Goal: Check status: Check status

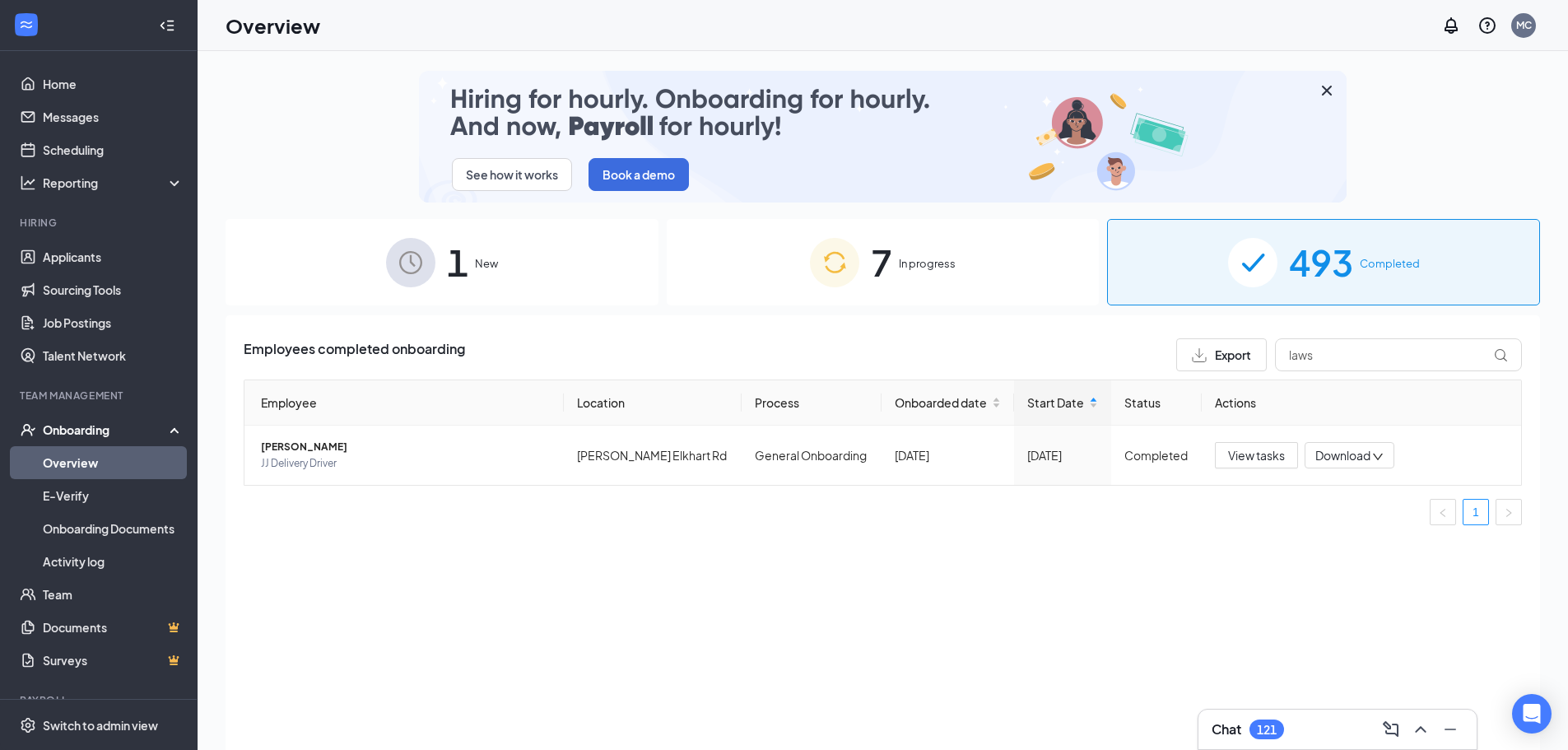
drag, startPoint x: 1338, startPoint y: 345, endPoint x: 1209, endPoint y: 339, distance: 129.1
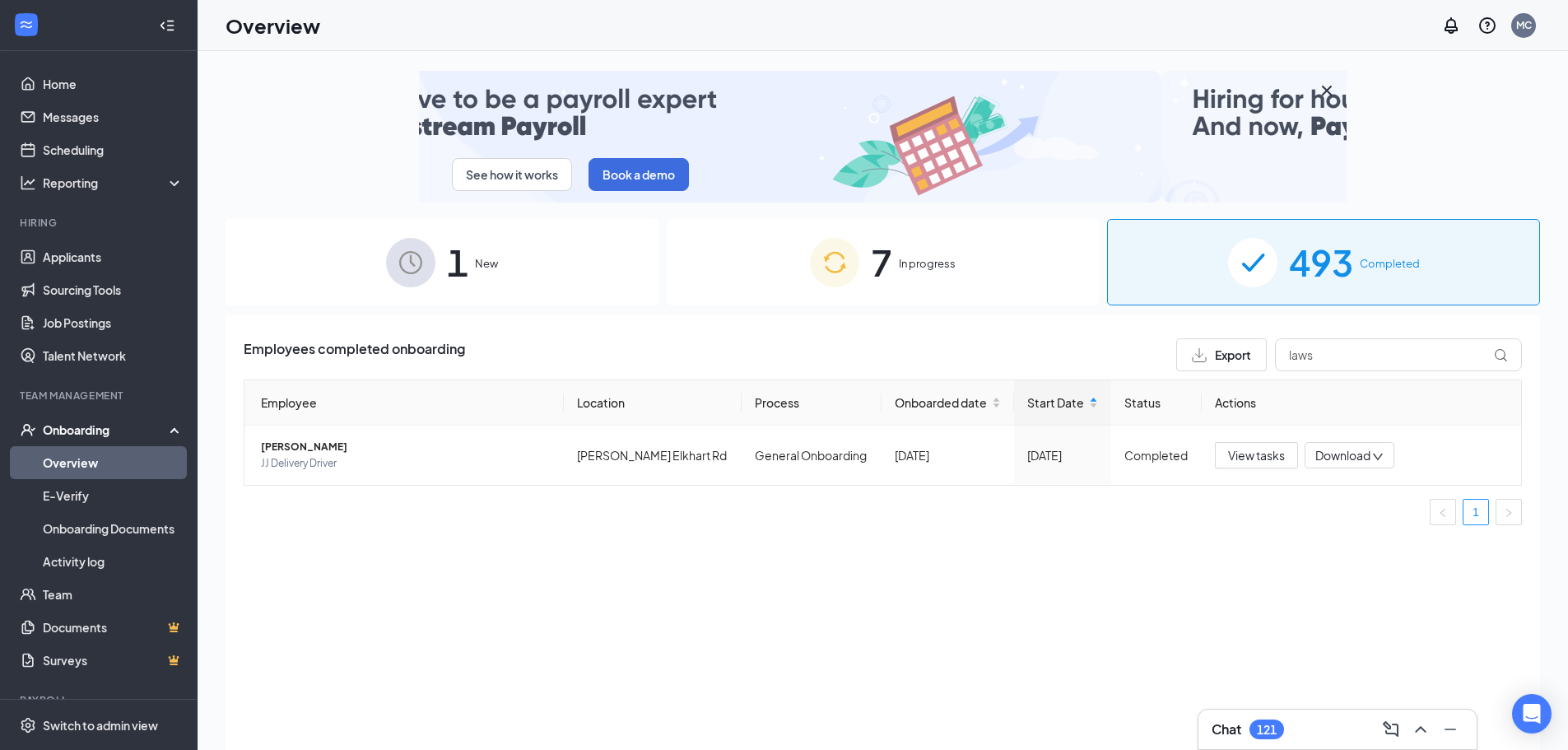
click at [1209, 339] on div "Export laws" at bounding box center [1349, 355] width 346 height 33
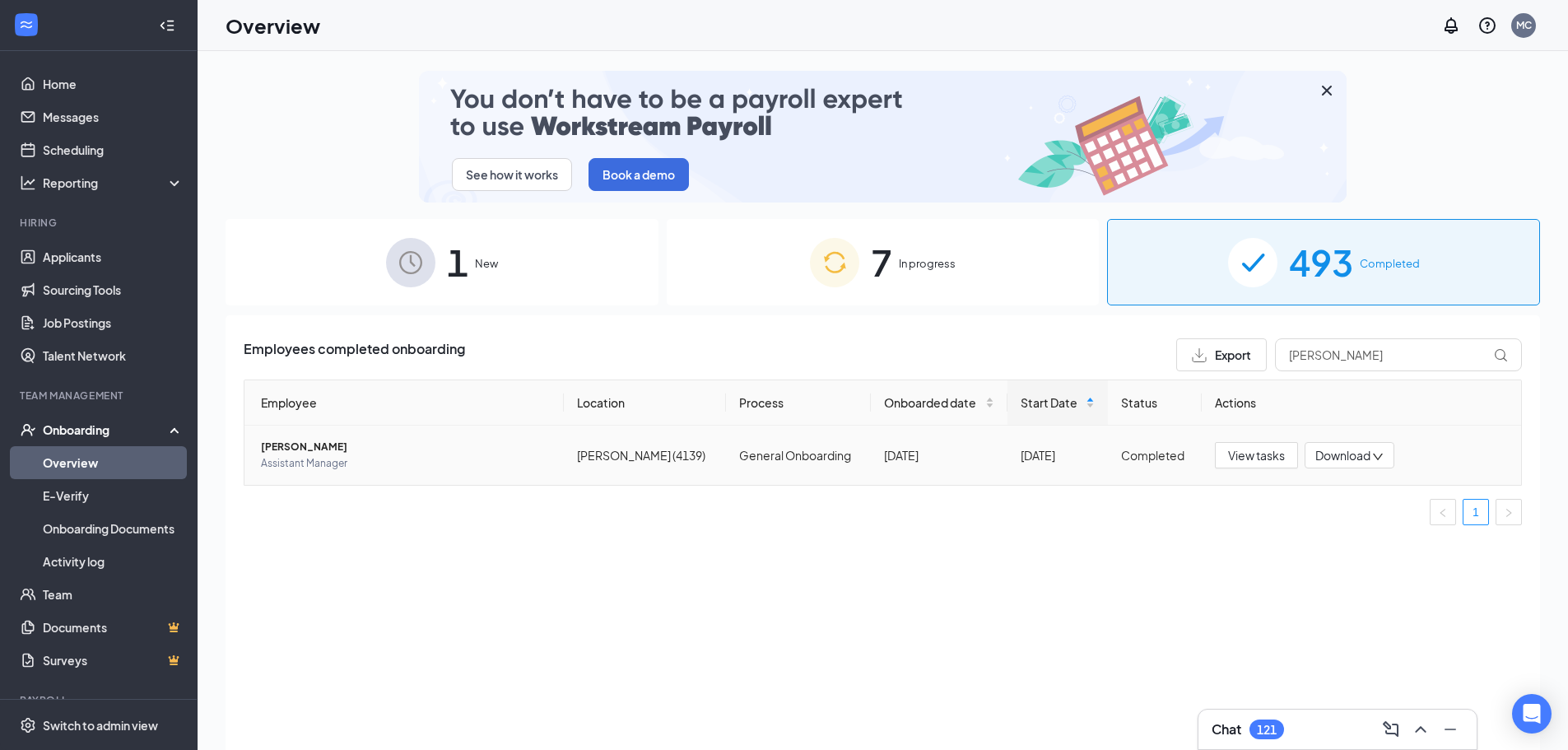
click at [306, 465] on span "Assistant Manager" at bounding box center [406, 463] width 290 height 17
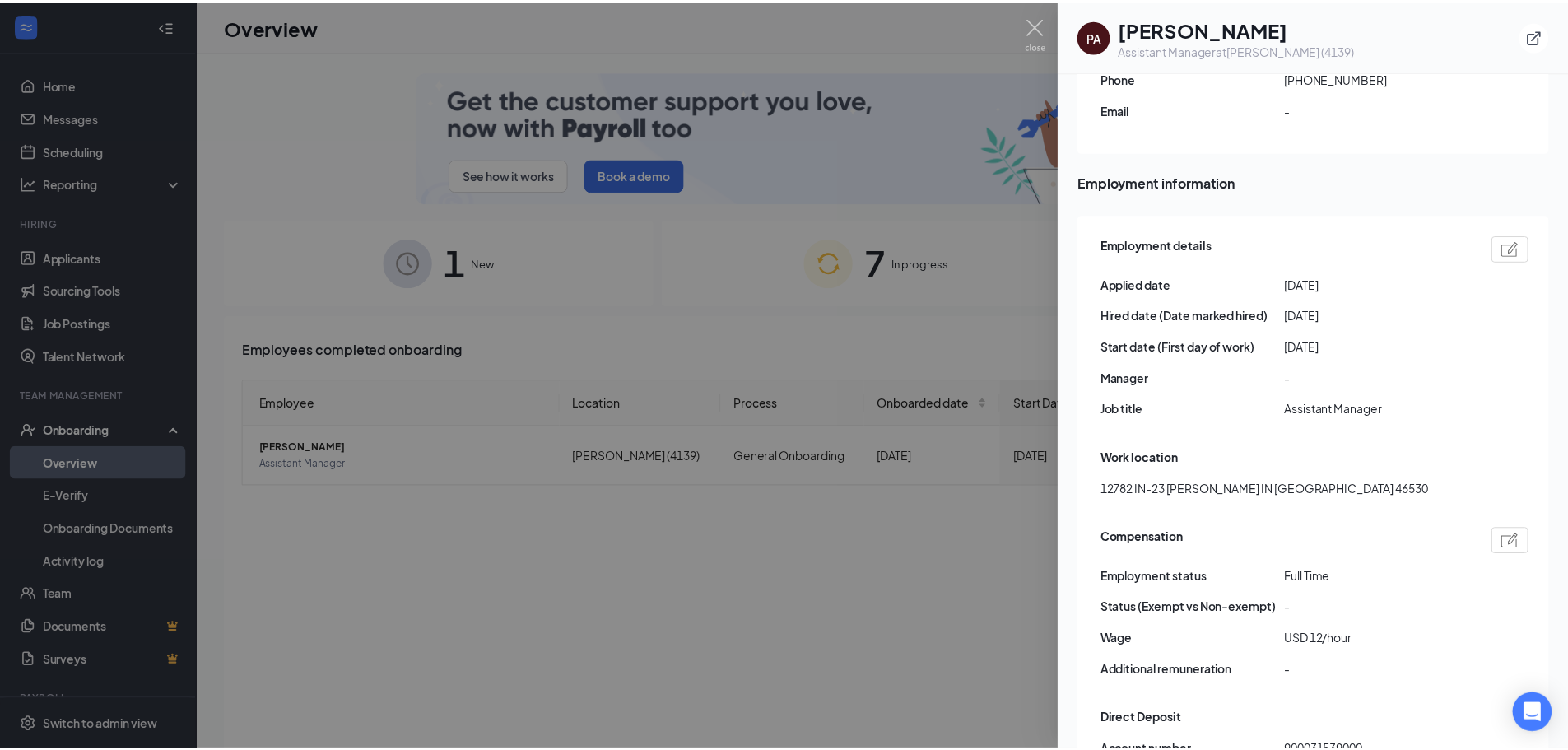
scroll to position [824, 0]
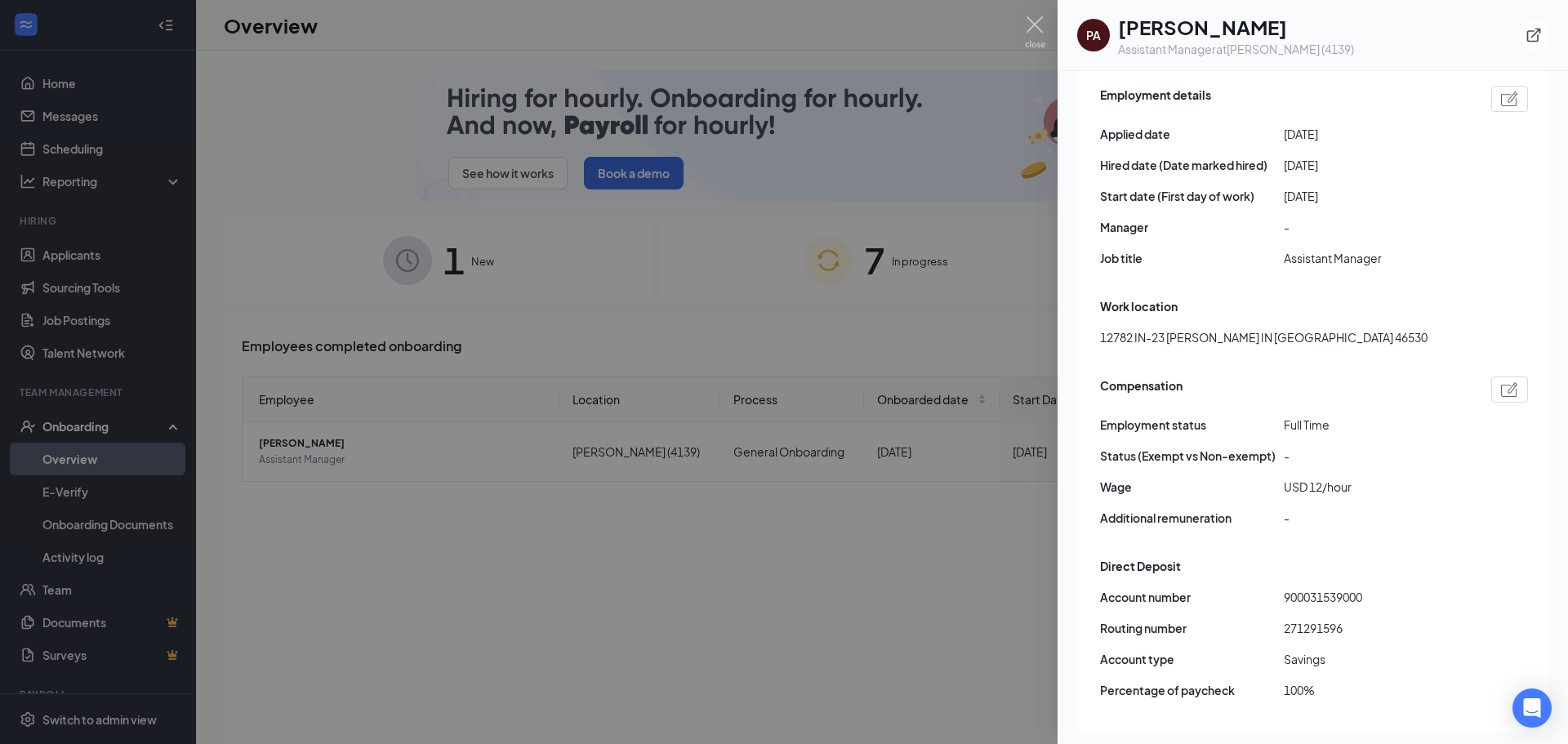
click at [860, 347] on div at bounding box center [784, 372] width 1568 height 744
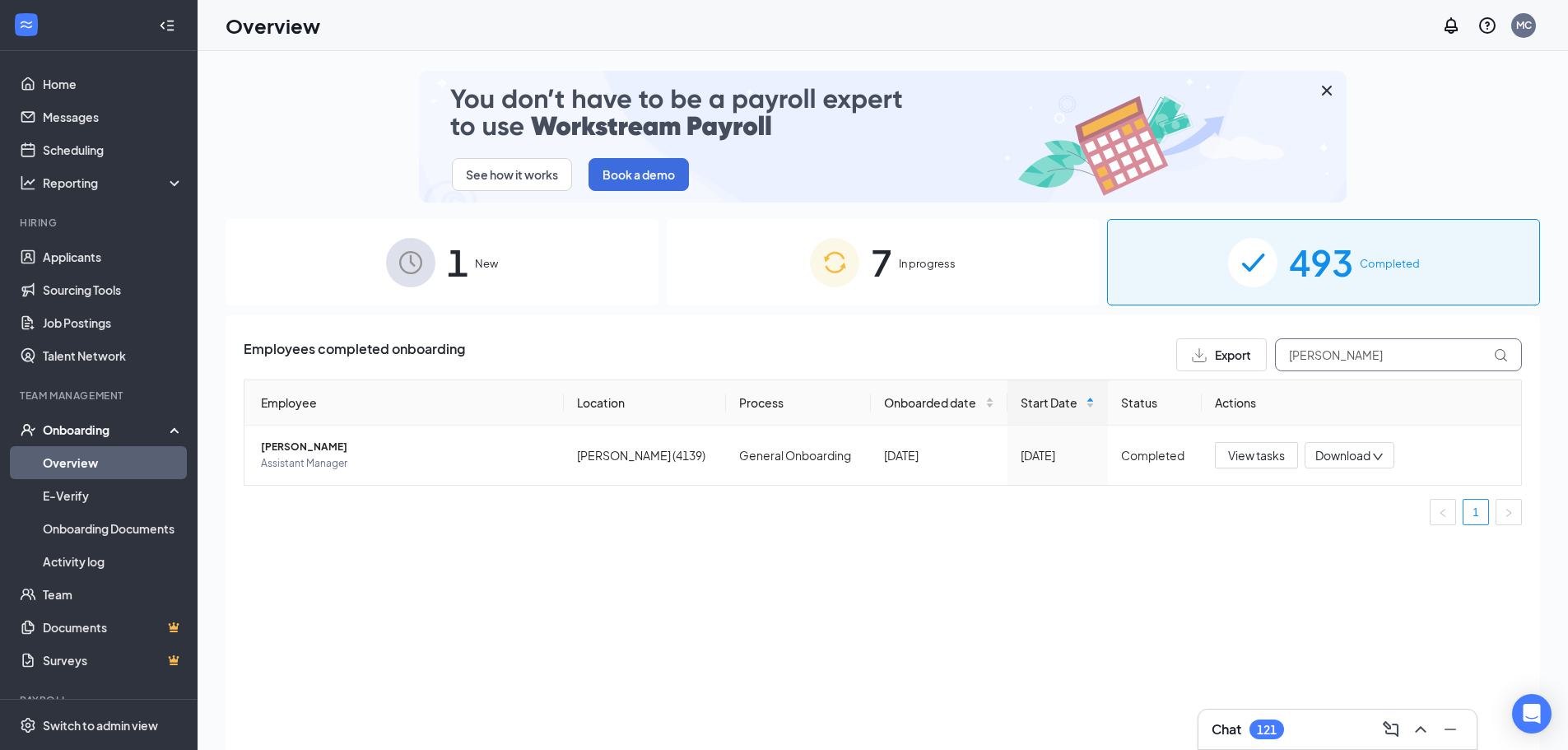
drag, startPoint x: 1338, startPoint y: 344, endPoint x: 1238, endPoint y: 351, distance: 100.2
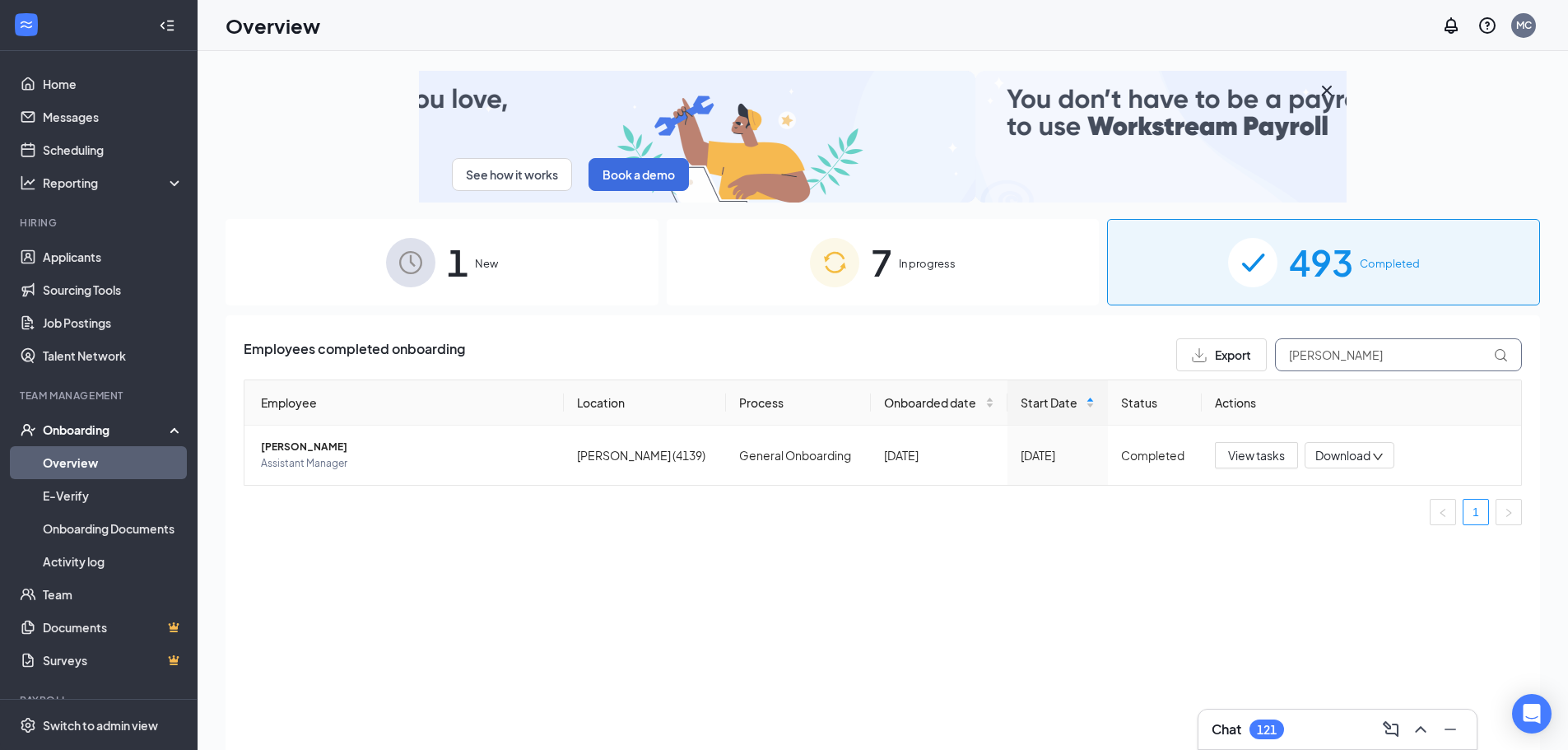
click at [1238, 351] on div "Export [PERSON_NAME]" at bounding box center [1349, 355] width 346 height 33
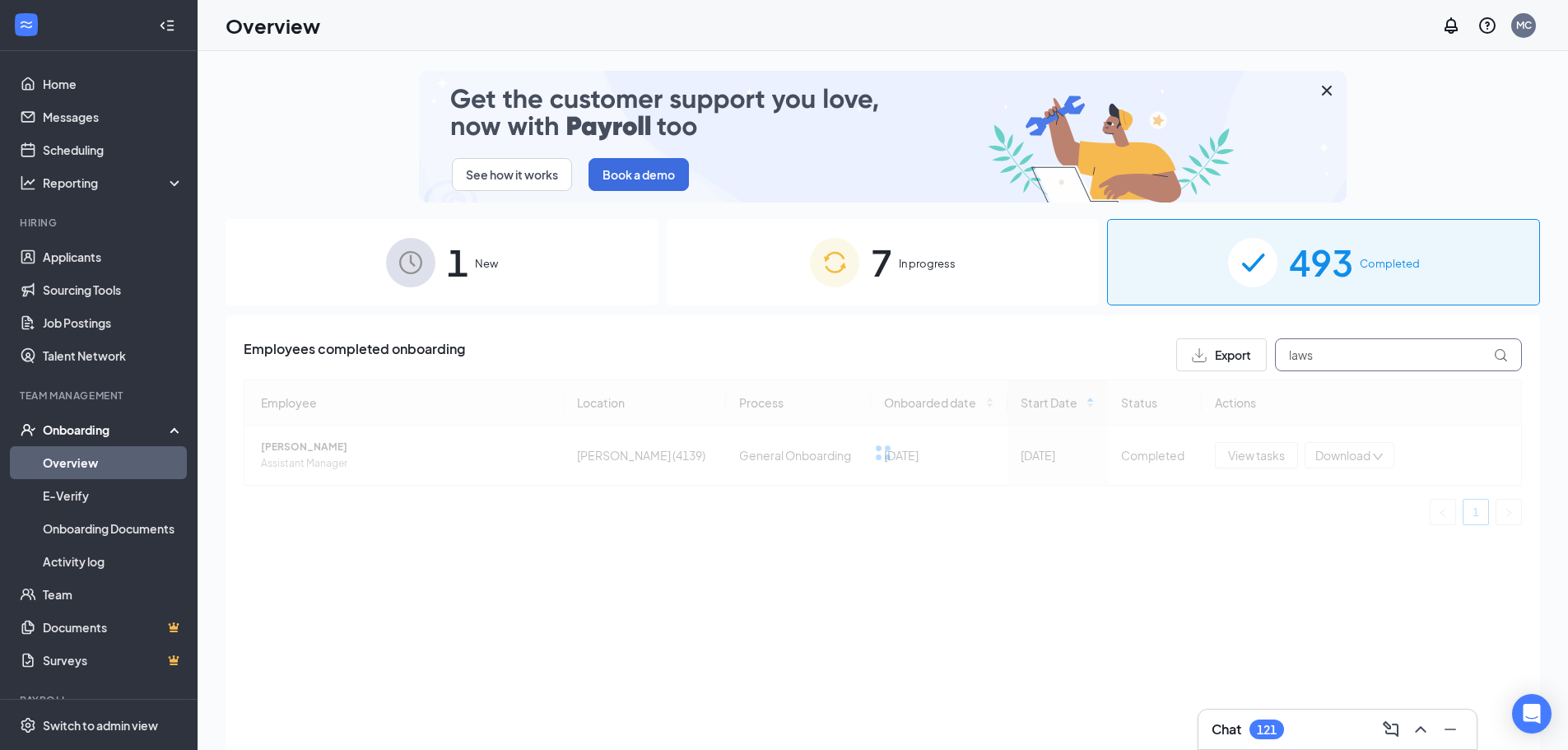
type input "laws"
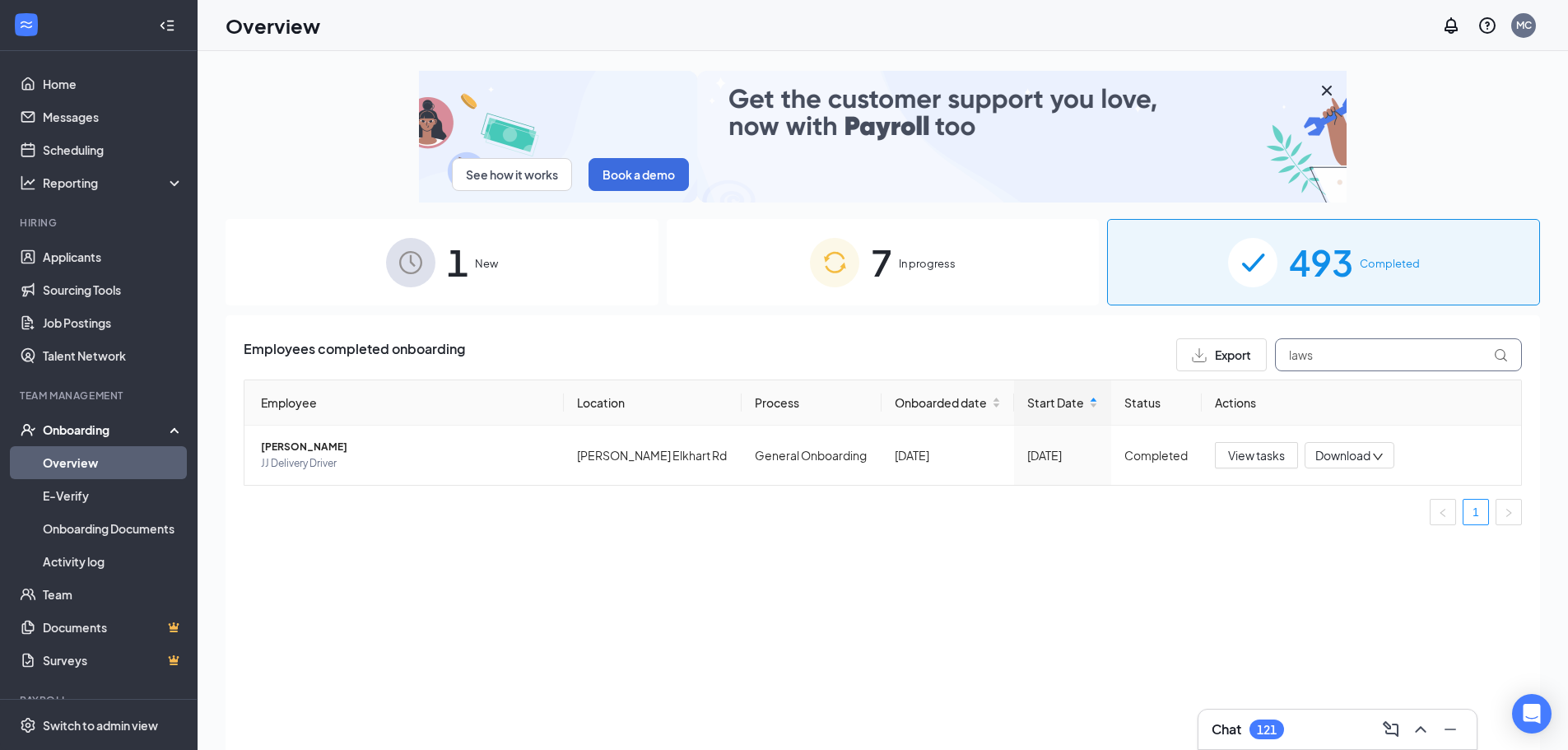
drag, startPoint x: 1350, startPoint y: 363, endPoint x: 998, endPoint y: 359, distance: 352.0
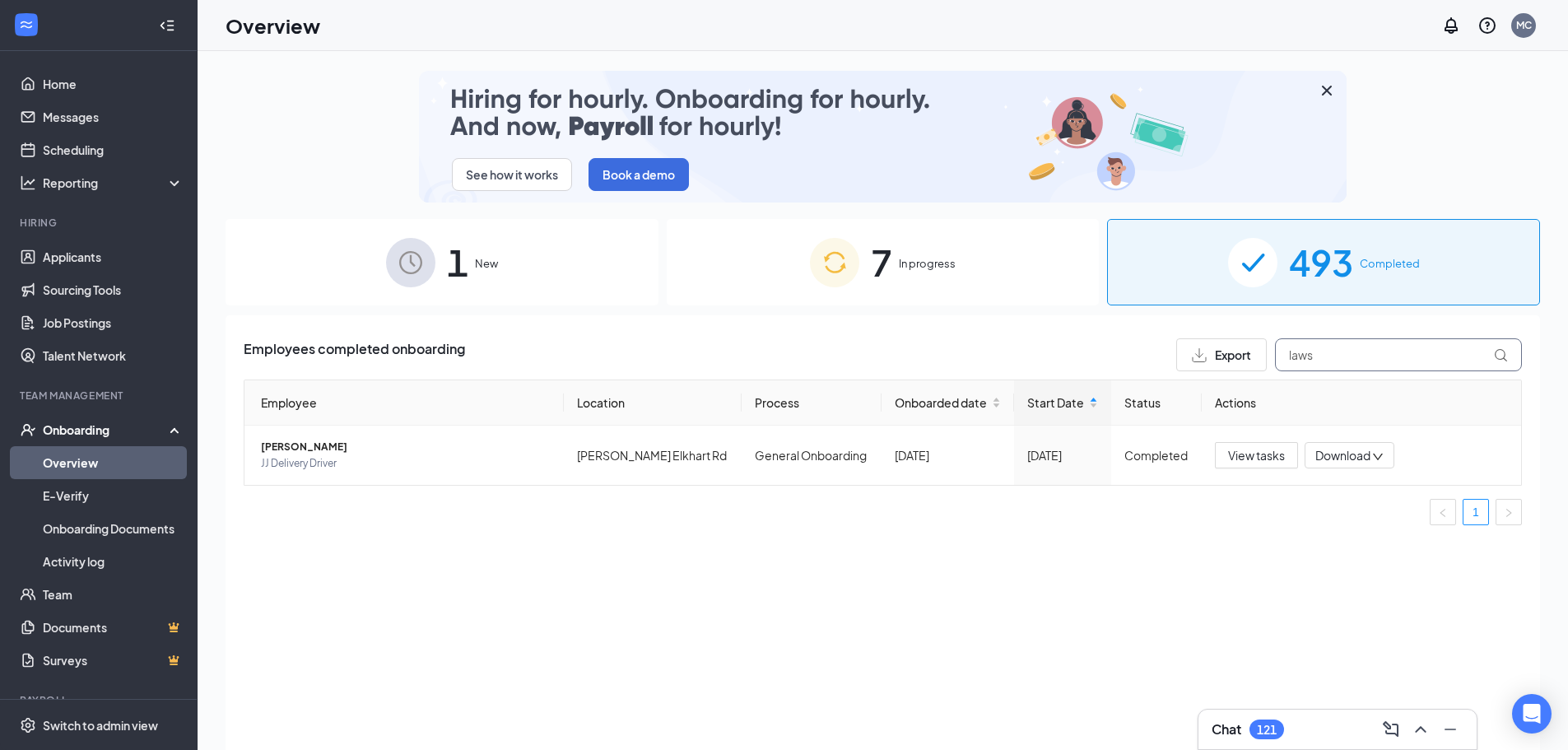
click at [1015, 361] on div "Employees completed onboarding Export laws" at bounding box center [882, 355] width 1278 height 33
